Goal: Navigation & Orientation: Understand site structure

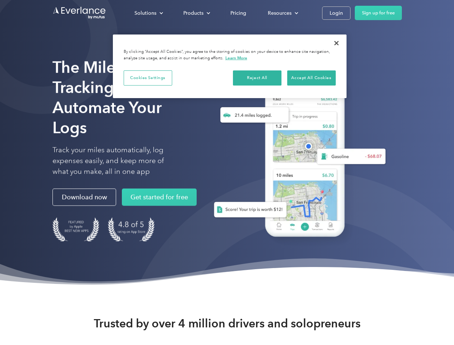
click at [148, 13] on div "Solutions" at bounding box center [145, 13] width 22 height 9
click at [196, 13] on div "Products" at bounding box center [193, 13] width 20 height 9
click at [282, 13] on div "Resources" at bounding box center [280, 13] width 24 height 9
click at [148, 78] on button "Cookies Settings" at bounding box center [148, 77] width 48 height 15
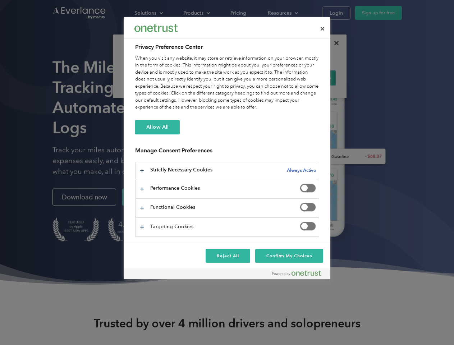
click at [257, 78] on div "When you visit any website, it may store or retrieve information on your browse…" at bounding box center [227, 83] width 184 height 56
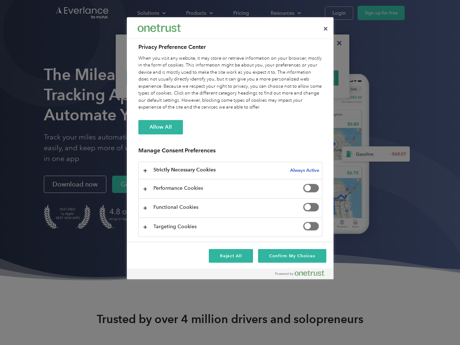
click at [311, 78] on div "When you visit any website, it may store or retrieve information on your browse…" at bounding box center [230, 83] width 184 height 56
click at [336, 43] on div at bounding box center [230, 172] width 460 height 345
